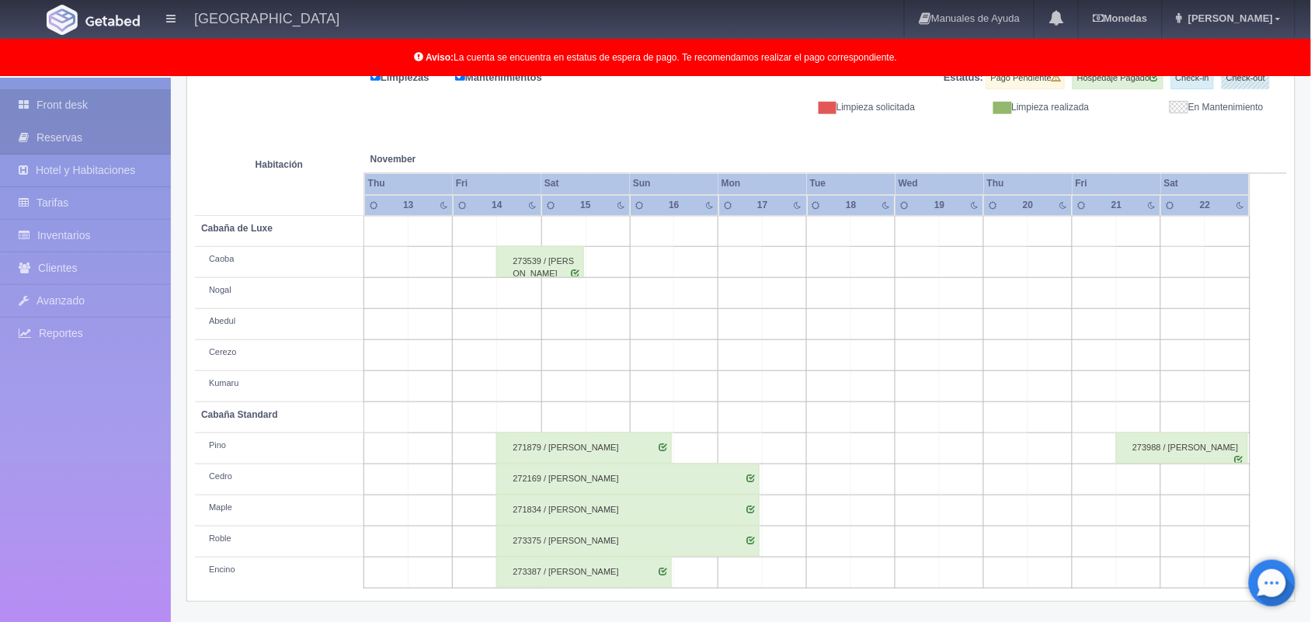
scroll to position [216, 0]
click at [111, 103] on link "Front desk" at bounding box center [85, 105] width 171 height 32
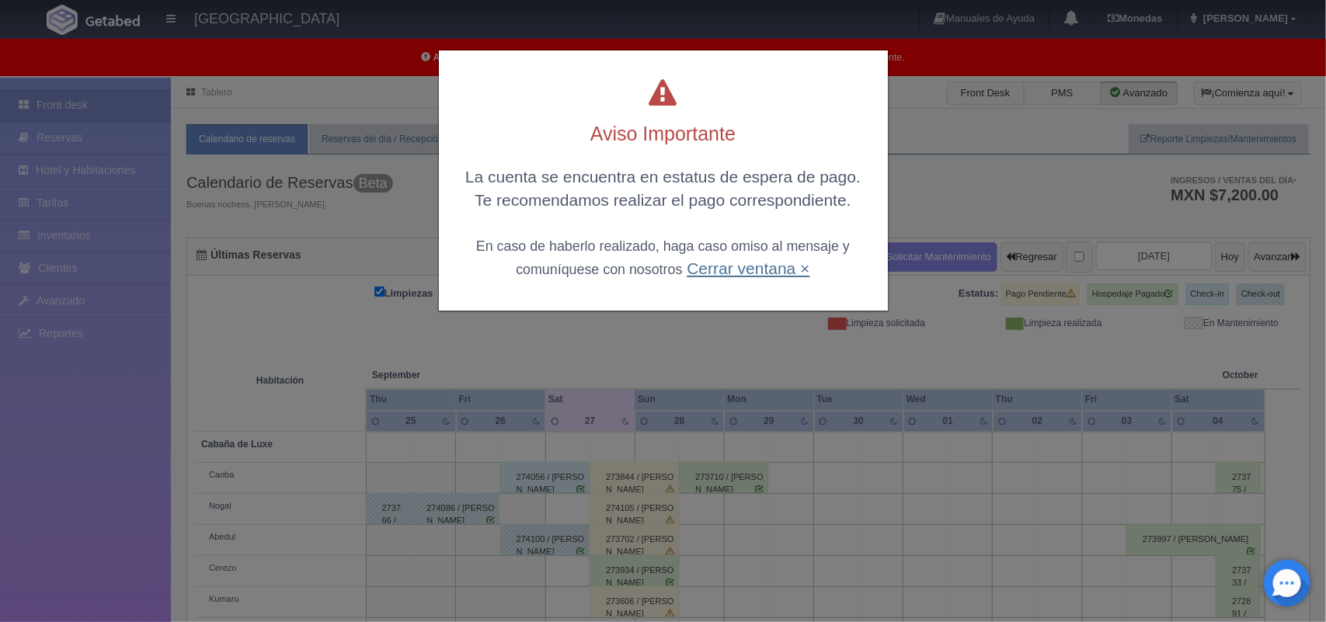
click at [754, 270] on link "Cerrar ventana ×" at bounding box center [748, 268] width 123 height 18
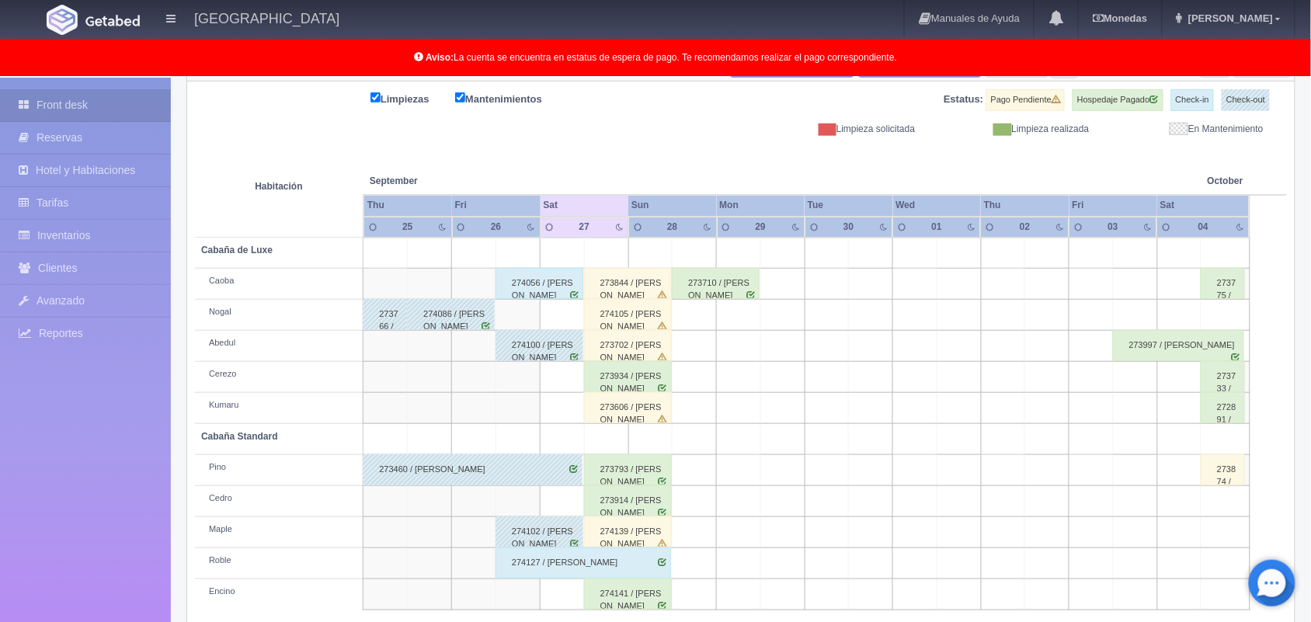
scroll to position [216, 0]
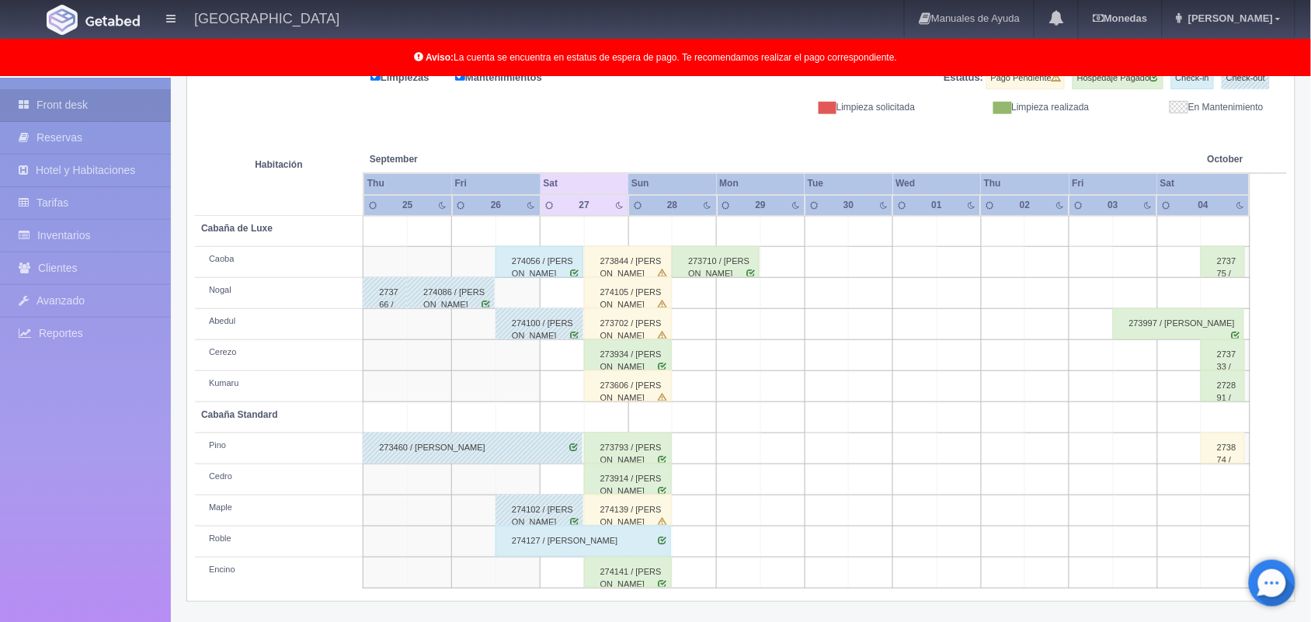
click at [614, 514] on div "274139 / [PERSON_NAME]" at bounding box center [628, 510] width 88 height 31
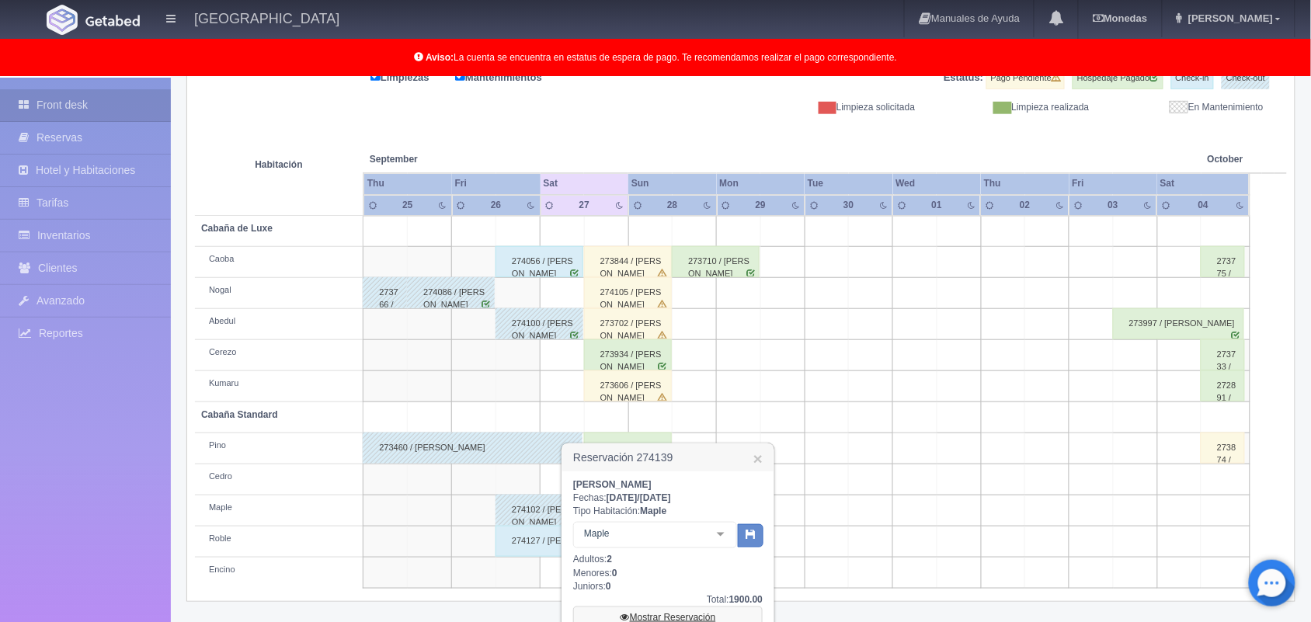
click at [719, 612] on link "Mostrar Reservación" at bounding box center [668, 618] width 190 height 22
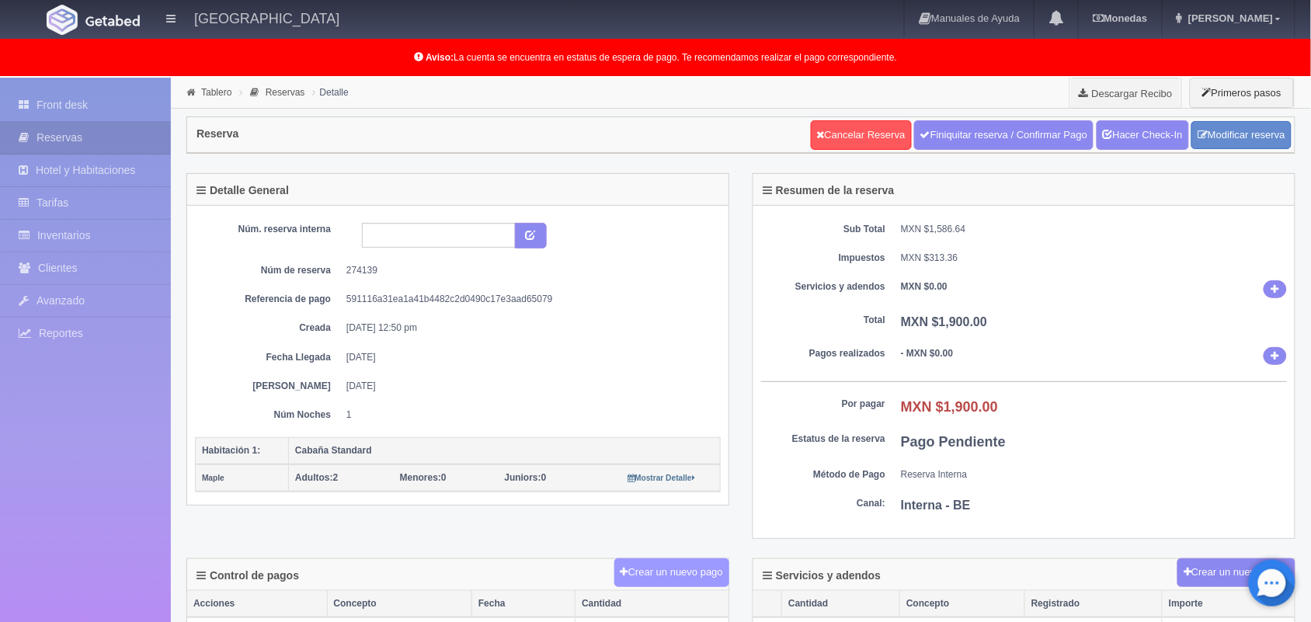
click at [665, 565] on button "Crear un nuevo pago" at bounding box center [672, 573] width 115 height 29
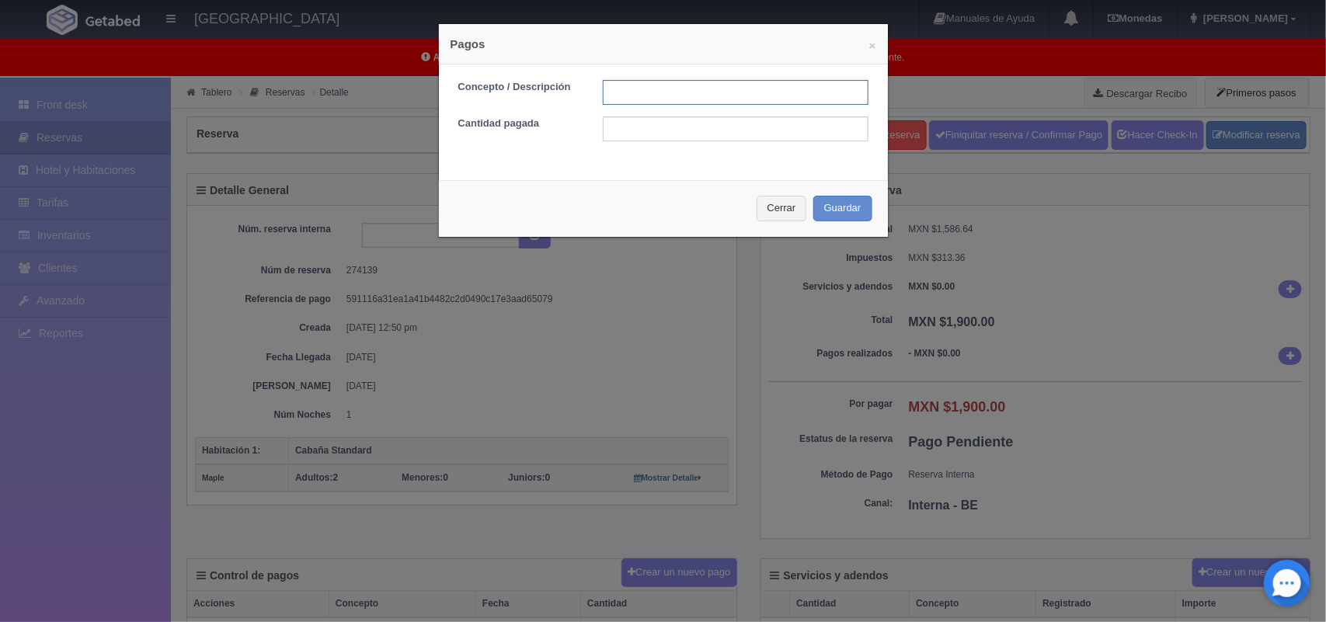
click at [657, 98] on input "text" at bounding box center [736, 92] width 266 height 25
type input "Pago efectivo 27/09/2025"
click at [670, 130] on input "text" at bounding box center [736, 129] width 266 height 25
type input "1900.00"
click at [827, 212] on button "Guardar" at bounding box center [842, 209] width 59 height 26
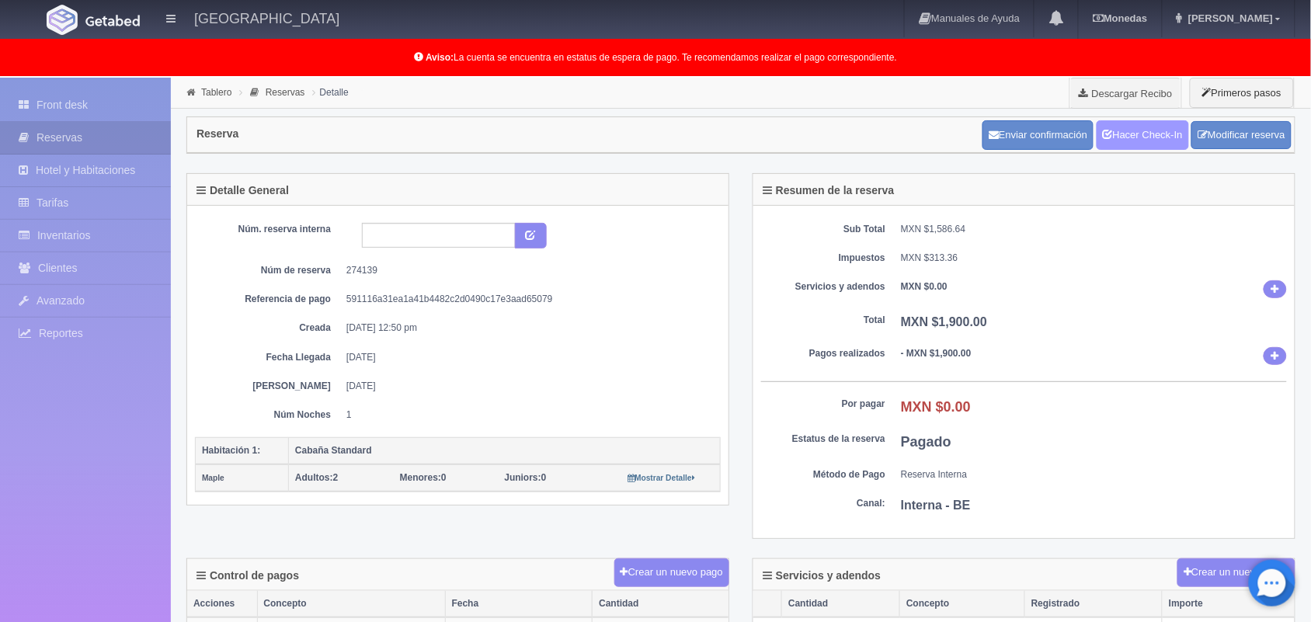
click at [1140, 138] on link "Hacer Check-In" at bounding box center [1143, 135] width 92 height 30
